Goal: Transaction & Acquisition: Purchase product/service

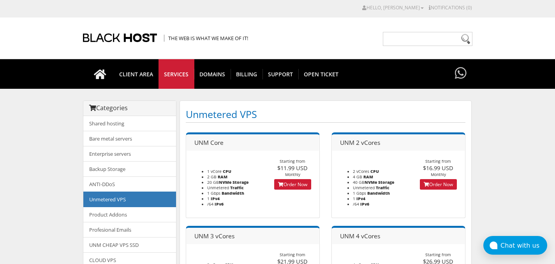
click at [291, 179] on link "Order Now" at bounding box center [292, 184] width 37 height 11
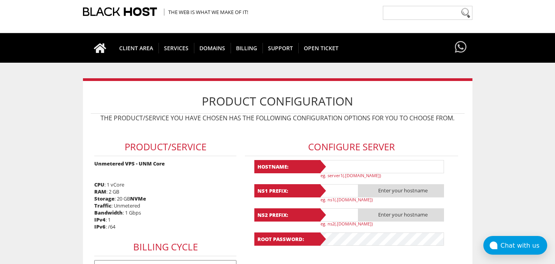
scroll to position [62, 0]
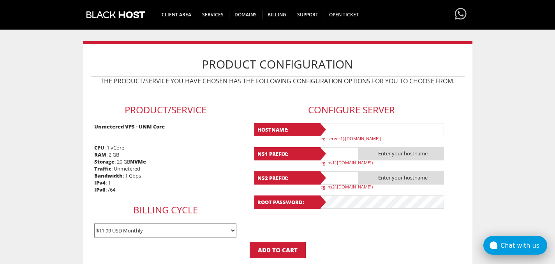
type input "dev@avovpn.com"
click at [514, 242] on div "Chat with us" at bounding box center [523, 245] width 47 height 7
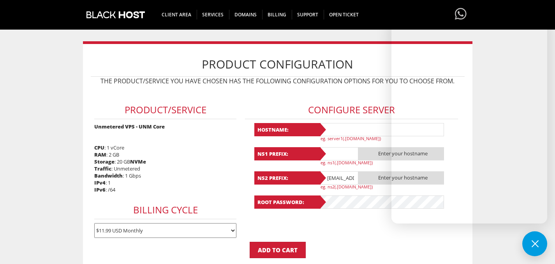
click at [41, 176] on body "CAD CHF EUR GBP JPY MKD RUB USD Hello, [PERSON_NAME] Credit Card Details Contac…" at bounding box center [277, 239] width 555 height 594
click at [540, 241] on button at bounding box center [534, 243] width 25 height 25
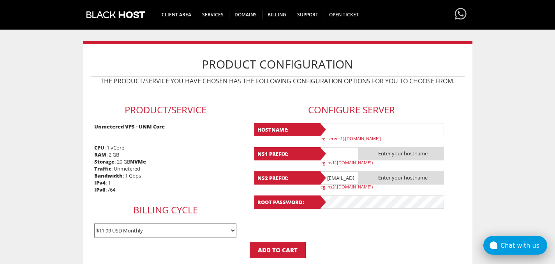
click at [510, 248] on div "Chat with us" at bounding box center [523, 245] width 47 height 7
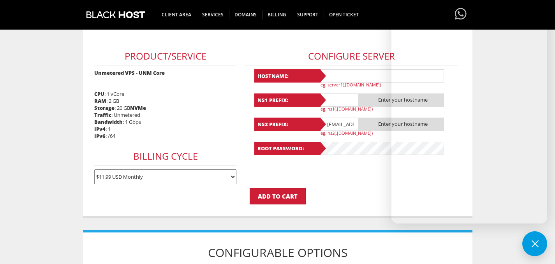
scroll to position [41, 0]
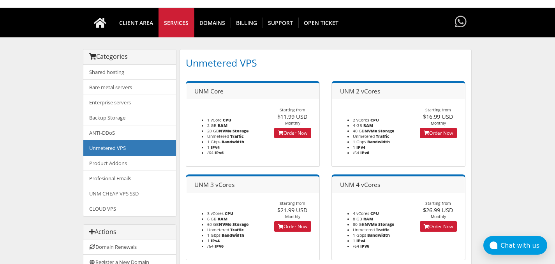
scroll to position [51, 0]
click at [200, 90] on span "UNM Core" at bounding box center [208, 91] width 29 height 9
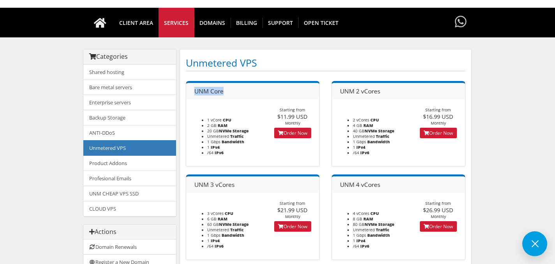
click at [216, 90] on span "UNM Core" at bounding box center [208, 91] width 29 height 9
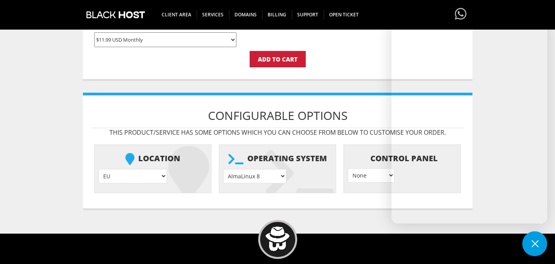
scroll to position [255, 0]
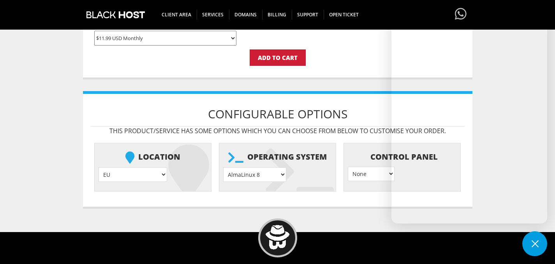
click at [126, 172] on select "EU } [GEOGRAPHIC_DATA] } [GEOGRAPHIC_DATA] } [GEOGRAPHIC_DATA] } [GEOGRAPHIC_DA…" at bounding box center [132, 174] width 68 height 14
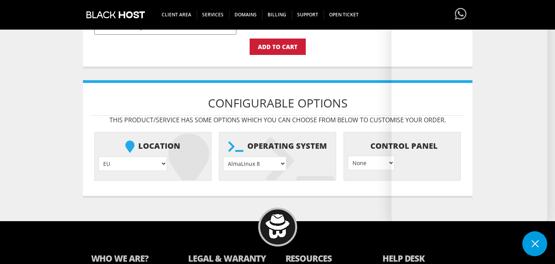
scroll to position [262, 0]
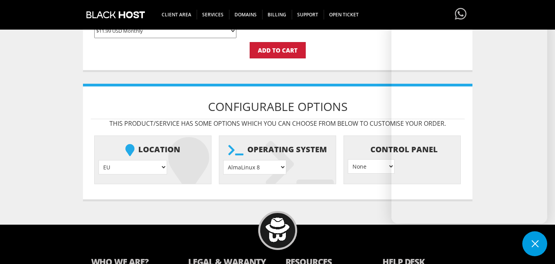
click at [279, 170] on select "AlmaLinux 8 } AlmaLinux 9 } AlmaLinux 10 } Rocky Linux 8 } Rocky Linux 9 } Cent…" at bounding box center [254, 167] width 63 height 14
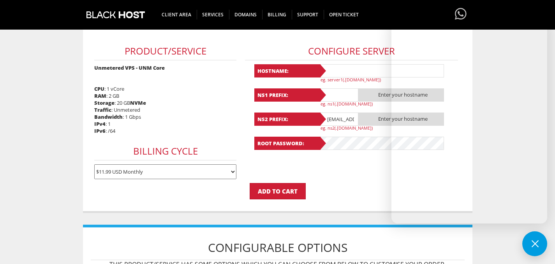
scroll to position [119, 0]
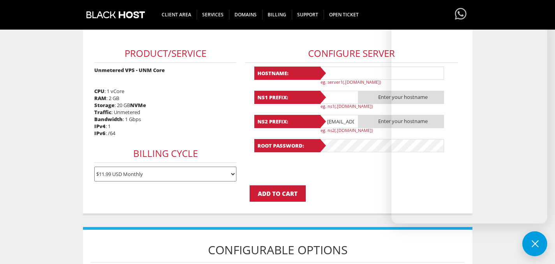
click at [36, 180] on body "CAD CHF EUR GBP JPY MKD RUB USD Hello, [PERSON_NAME] Credit Card Details Contac…" at bounding box center [277, 182] width 555 height 594
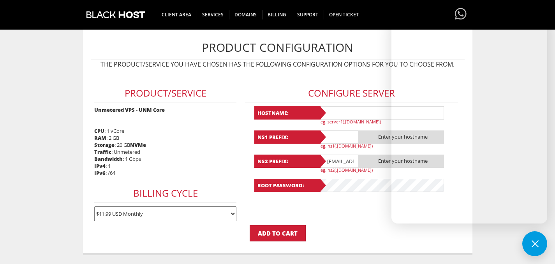
scroll to position [75, 0]
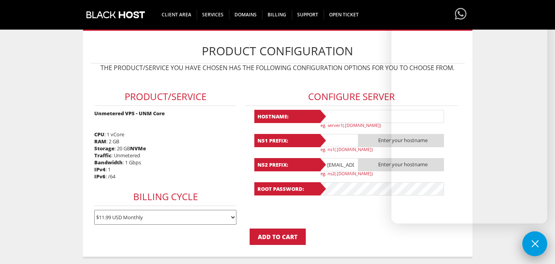
click at [533, 242] on button at bounding box center [534, 243] width 25 height 25
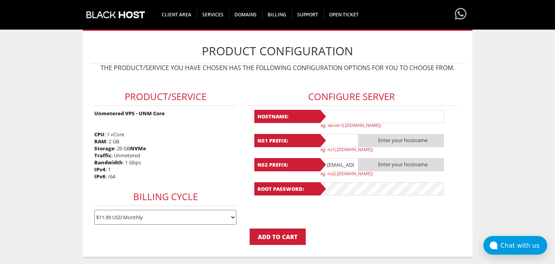
click at [520, 244] on div "Chat with us" at bounding box center [523, 245] width 47 height 7
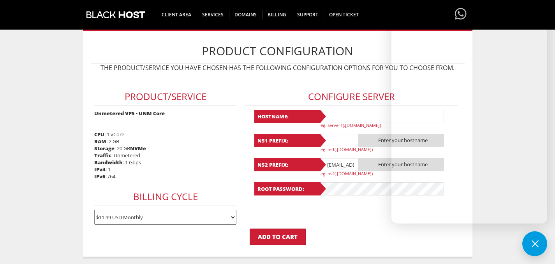
click at [535, 250] on button at bounding box center [534, 243] width 25 height 25
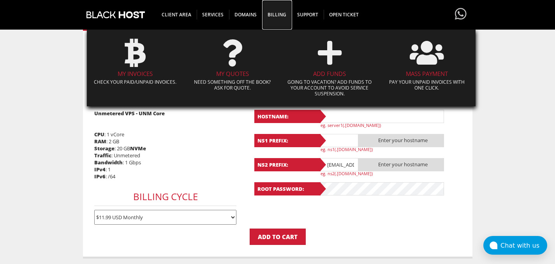
click at [272, 17] on span "Billing" at bounding box center [277, 15] width 30 height 10
